Goal: Information Seeking & Learning: Learn about a topic

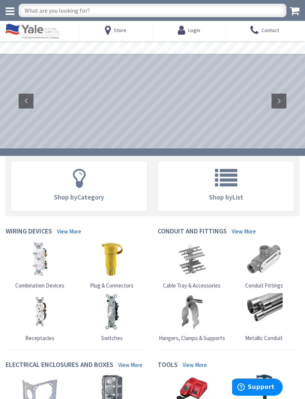
click at [99, 12] on input "text" at bounding box center [153, 10] width 268 height 13
type input "Lights"
